Goal: Find specific page/section: Find specific page/section

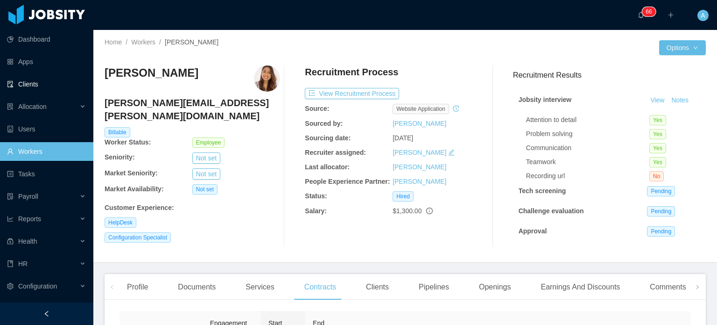
click at [37, 89] on link "Clients" at bounding box center [46, 84] width 79 height 19
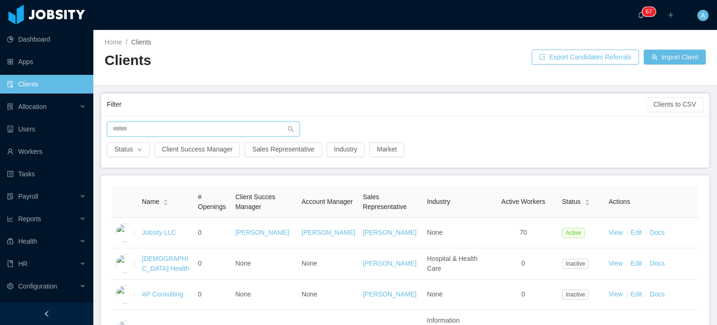
click at [215, 129] on input "text" at bounding box center [203, 128] width 193 height 15
click at [189, 125] on input "text" at bounding box center [203, 128] width 193 height 15
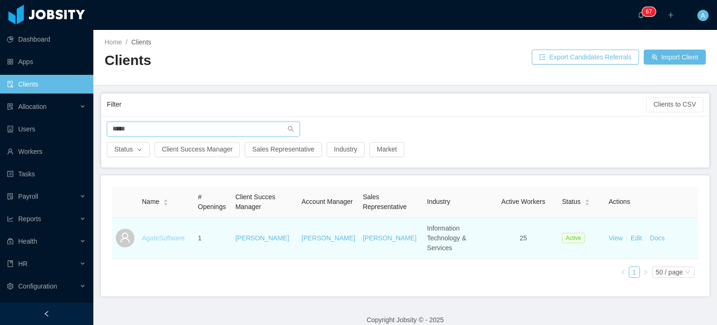
type input "*****"
click at [165, 234] on link "AgateSoftware" at bounding box center [163, 237] width 43 height 7
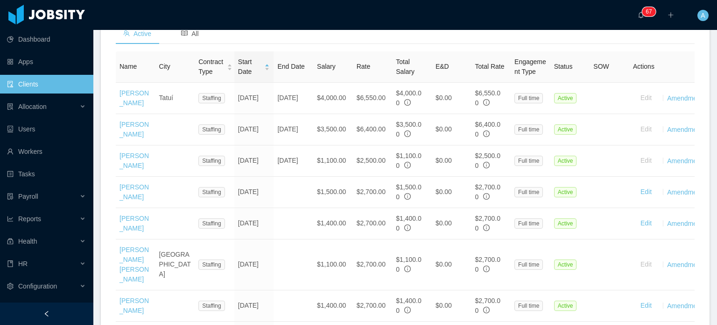
scroll to position [341, 0]
